Goal: Check status: Check status

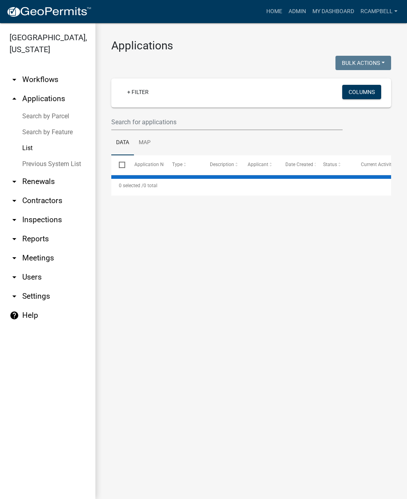
select select "2: 50"
click at [200, 116] on input "text" at bounding box center [227, 122] width 232 height 16
select select "2: 50"
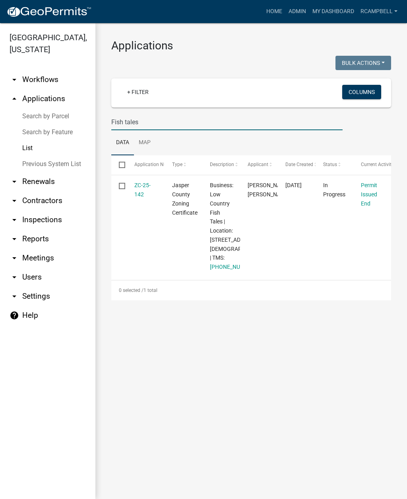
type input "Fish tales"
click at [144, 195] on link "ZC-25-142" at bounding box center [142, 190] width 16 height 16
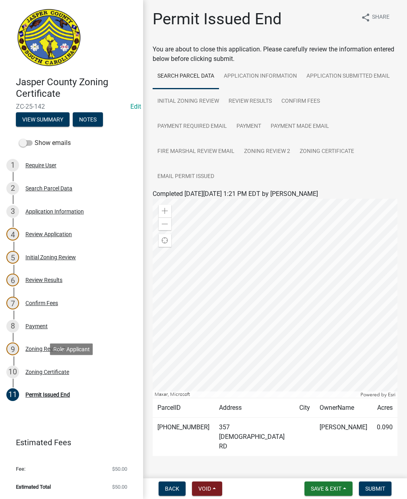
click at [58, 370] on div "Zoning Certificate" at bounding box center [47, 372] width 44 height 6
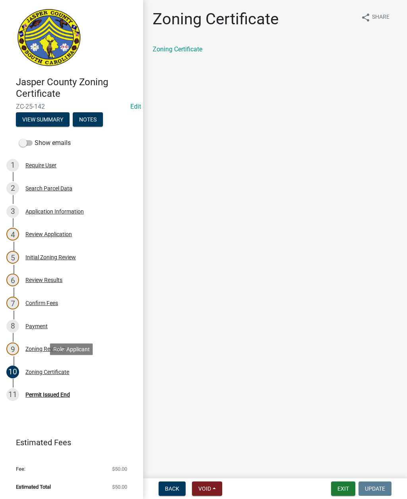
click at [174, 50] on link "Zoning Certificate" at bounding box center [178, 49] width 50 height 8
